Goal: Navigation & Orientation: Find specific page/section

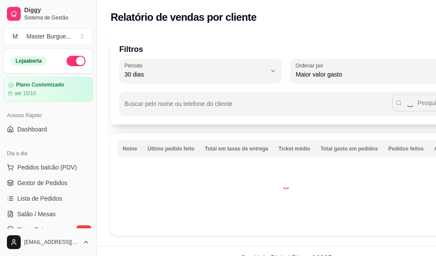
select select "30"
select select "HIGHEST_TOTAL_SPENT_WITH_ORDERS"
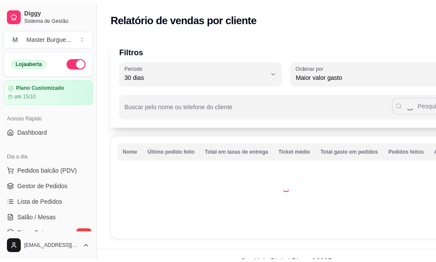
scroll to position [173, 0]
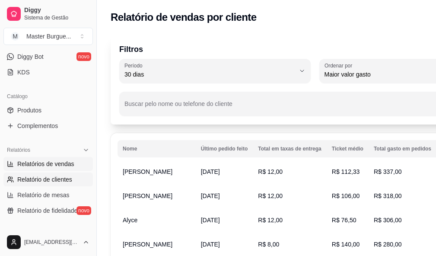
click at [70, 168] on span "Relatórios de vendas" at bounding box center [45, 163] width 57 height 9
select select "ALL"
select select "0"
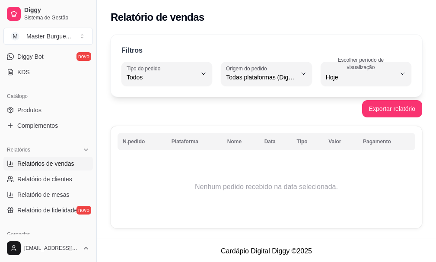
click at [318, 82] on div "ALL Tipo do pedido Todos Entrega Retirada Mesa Consumo local Tipo do pedido Tod…" at bounding box center [266, 74] width 290 height 24
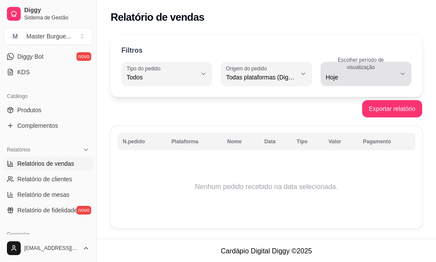
click at [328, 79] on span "Hoje" at bounding box center [361, 77] width 70 height 9
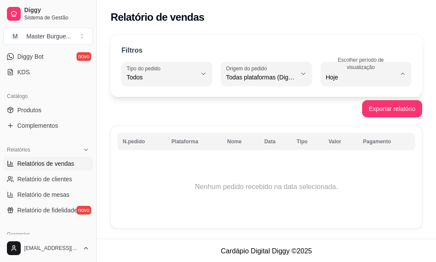
click at [335, 114] on span "Ontem" at bounding box center [362, 112] width 66 height 8
type input "1"
select select "1"
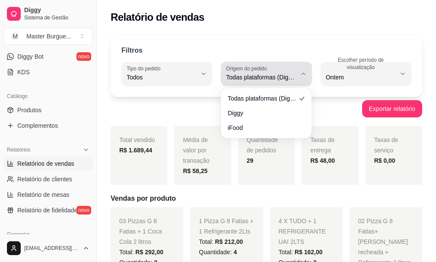
click at [260, 79] on span "Todas plataformas (Diggy, iFood)" at bounding box center [261, 77] width 70 height 9
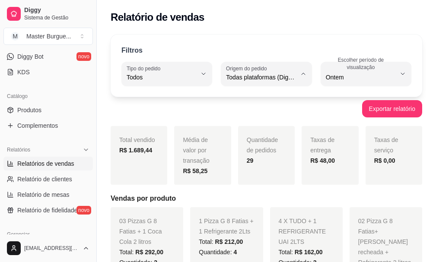
click at [264, 114] on span "Diggy" at bounding box center [262, 112] width 66 height 8
type input "DIGGY"
select select "DIGGY"
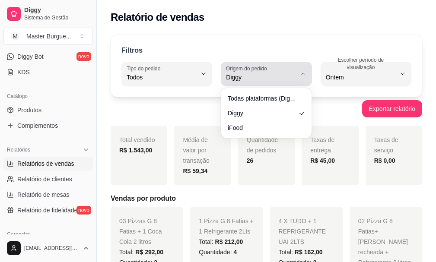
click at [254, 79] on span "Diggy" at bounding box center [261, 77] width 70 height 9
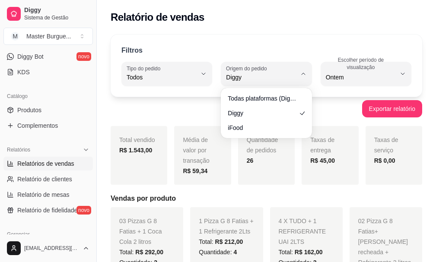
click at [258, 120] on ul "Todas plataformas (Diggy, iFood) Diggy iFood" at bounding box center [266, 113] width 84 height 43
click at [260, 128] on span "iFood" at bounding box center [262, 126] width 66 height 8
type input "IFOOD"
select select "IFOOD"
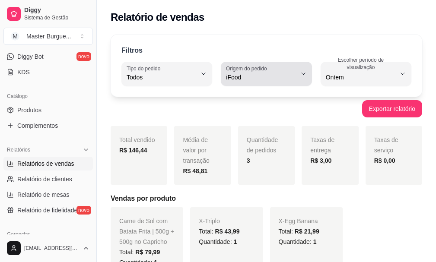
click at [247, 84] on button "Origem do pedido iFood" at bounding box center [266, 74] width 91 height 24
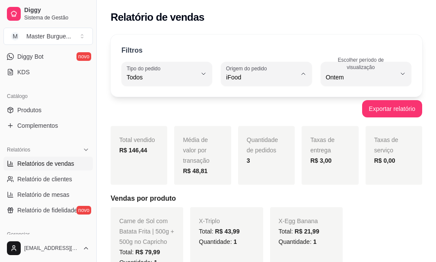
click at [247, 98] on span "Todas plataformas (Diggy, iFood)" at bounding box center [262, 98] width 66 height 8
type input "ALL"
select select "ALL"
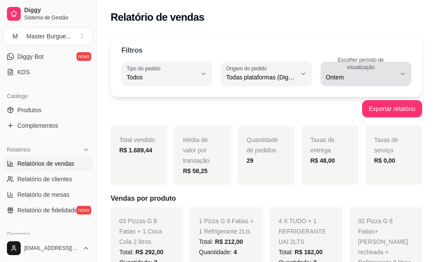
click at [330, 76] on span "Ontem" at bounding box center [361, 77] width 70 height 9
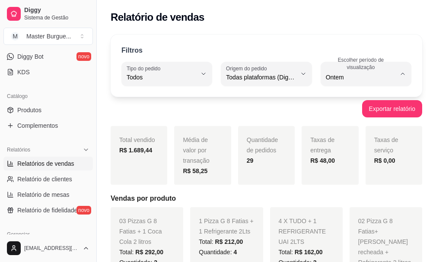
click at [327, 99] on li "Hoje" at bounding box center [366, 98] width 81 height 13
type input "0"
select select "0"
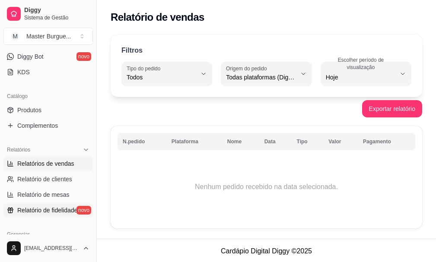
click at [51, 210] on span "Relatório de fidelidade" at bounding box center [47, 210] width 60 height 9
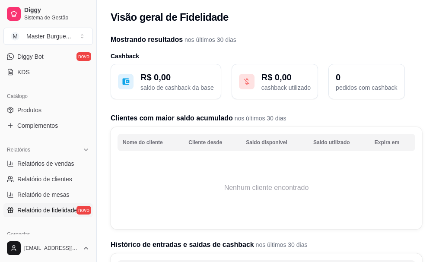
click at [72, 203] on ul "Relatórios de vendas Relatório de clientes Relatório de mesas Relatório de fide…" at bounding box center [47, 187] width 89 height 60
click at [56, 193] on span "Relatório de mesas" at bounding box center [43, 195] width 52 height 9
select select "TOTAL_OF_ORDERS"
select select "7"
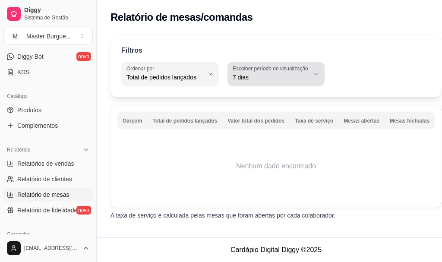
click at [245, 77] on span "7 dias" at bounding box center [271, 77] width 77 height 9
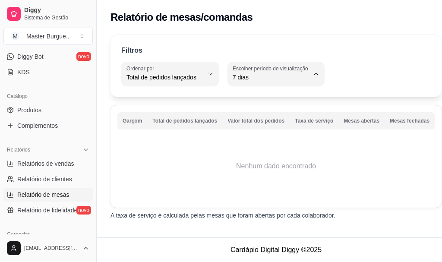
click at [246, 113] on span "Ontem" at bounding box center [266, 112] width 68 height 8
type input "1"
select select "1"
click at [54, 164] on span "Relatórios de vendas" at bounding box center [45, 163] width 57 height 9
select select "ALL"
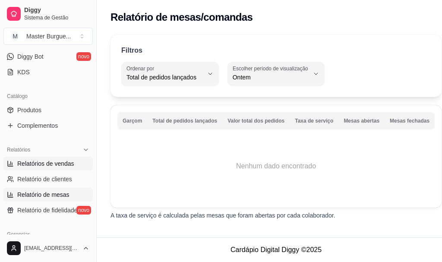
select select "ALL"
select select "0"
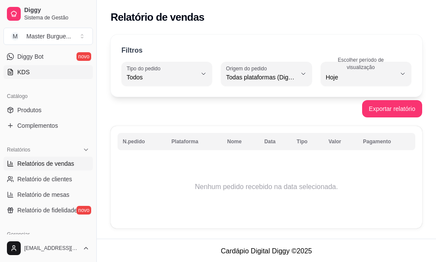
click at [34, 68] on link "KDS" at bounding box center [47, 72] width 89 height 14
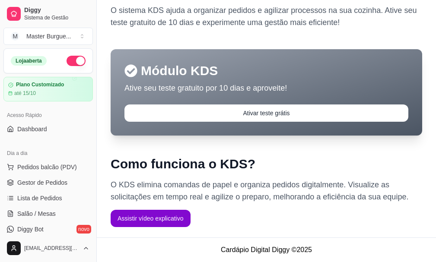
click at [31, 139] on div "Acesso Rápido Dashboard" at bounding box center [48, 122] width 96 height 35
click at [30, 135] on link "Dashboard" at bounding box center [47, 129] width 89 height 14
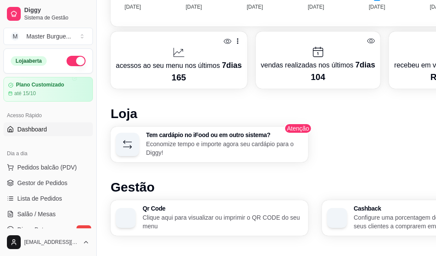
scroll to position [302, 0]
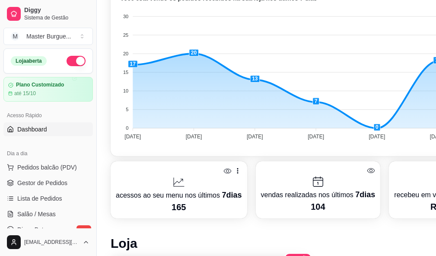
click at [107, 78] on div "Conheça a comunidade do Diggy Uma nova forma de se conectar com o Diggy! Envie …" at bounding box center [315, 121] width 436 height 754
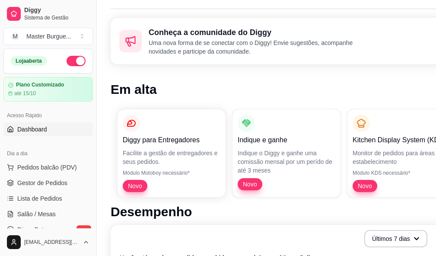
scroll to position [0, 0]
